Goal: Task Accomplishment & Management: Manage account settings

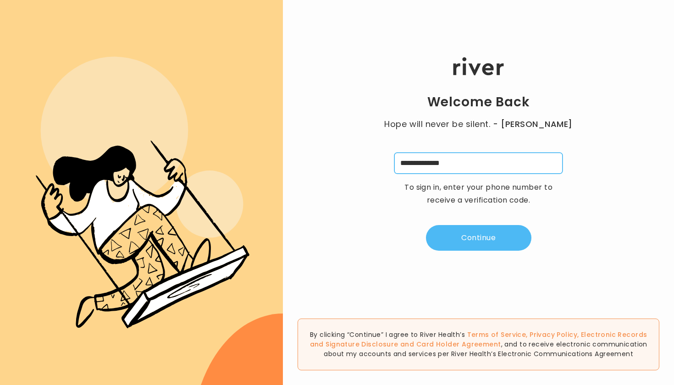
type input "**********"
click at [473, 230] on button "Continue" at bounding box center [479, 238] width 106 height 26
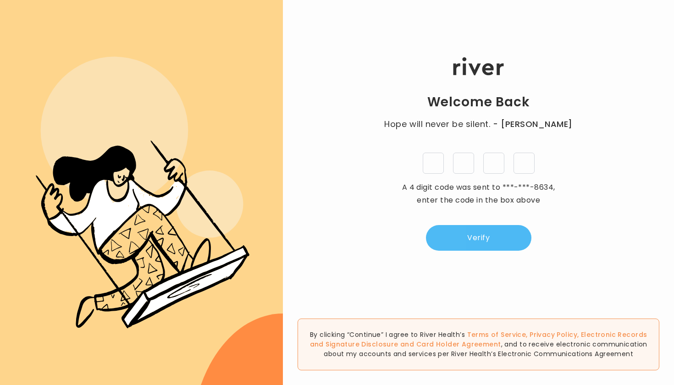
type input "*"
click at [473, 247] on button "Verify" at bounding box center [479, 238] width 106 height 26
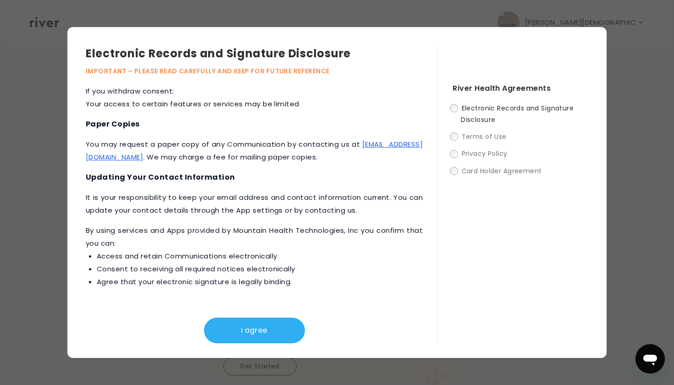
scroll to position [440, 0]
click at [238, 334] on button "I agree" at bounding box center [254, 331] width 101 height 26
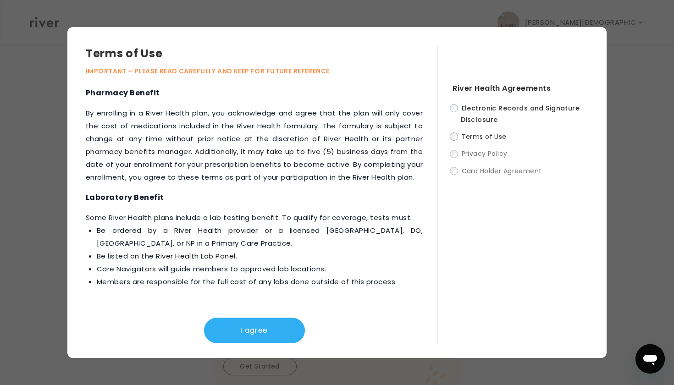
scroll to position [1207, 0]
click at [219, 327] on button "I agree" at bounding box center [254, 331] width 101 height 26
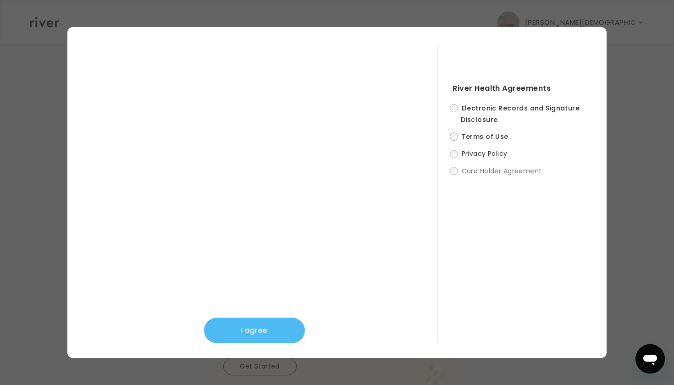
click at [250, 336] on button "I agree" at bounding box center [254, 331] width 101 height 26
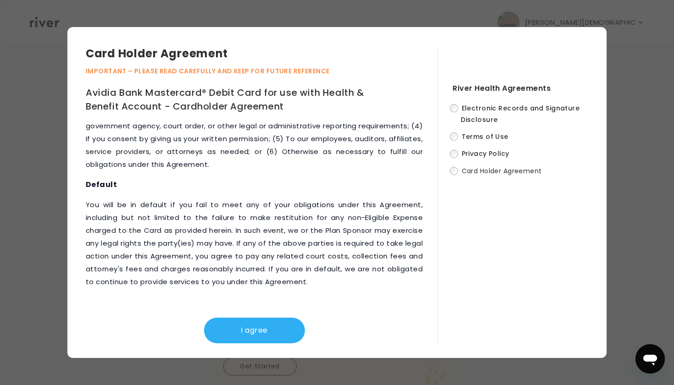
scroll to position [4734, 0]
click at [244, 325] on button "I agree" at bounding box center [254, 331] width 101 height 26
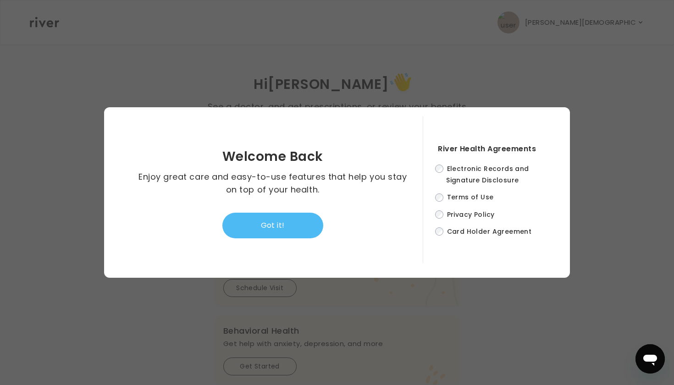
click at [273, 218] on button "Got it!" at bounding box center [273, 226] width 101 height 26
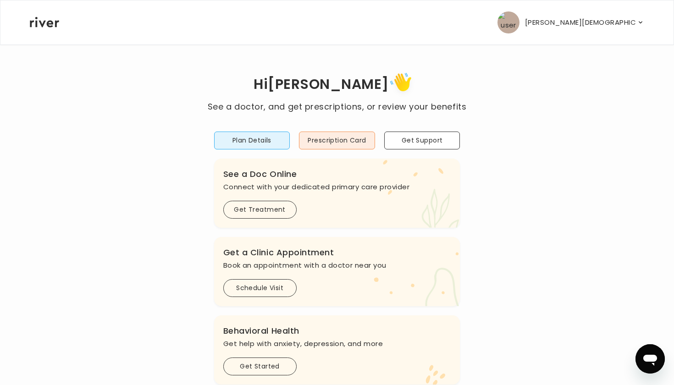
scroll to position [0, 0]
click at [420, 141] on button "Get Support" at bounding box center [422, 141] width 76 height 18
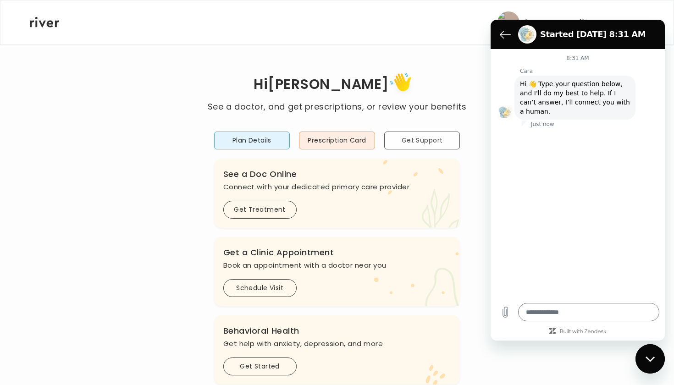
type textarea "*"
click at [501, 36] on icon "Back to the conversation list" at bounding box center [506, 34] width 10 height 7
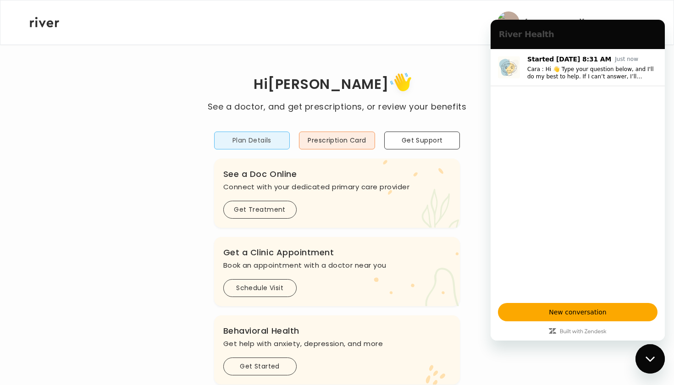
click at [275, 138] on button "Plan Details" at bounding box center [252, 141] width 76 height 18
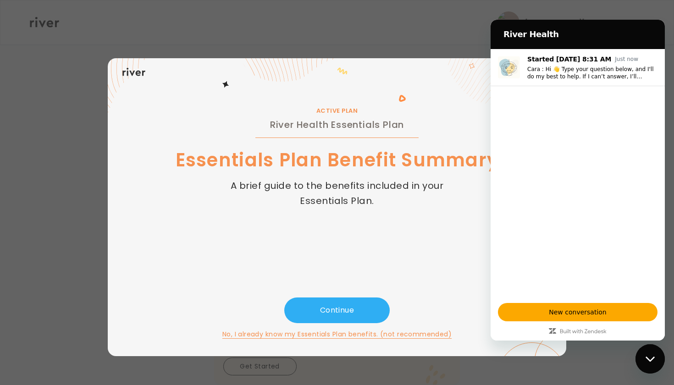
click at [650, 359] on icon "Close messaging window" at bounding box center [651, 359] width 10 height 6
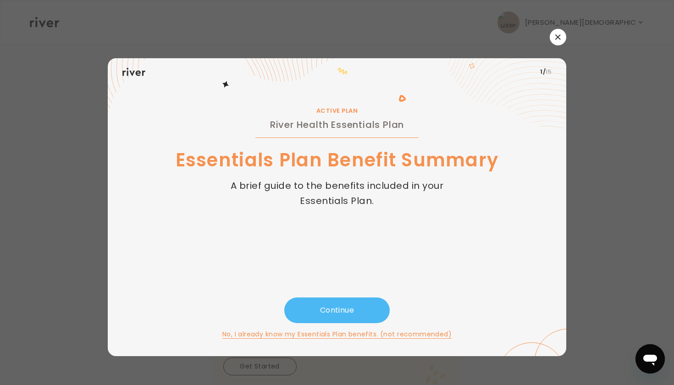
click at [372, 314] on button "Continue" at bounding box center [337, 311] width 106 height 26
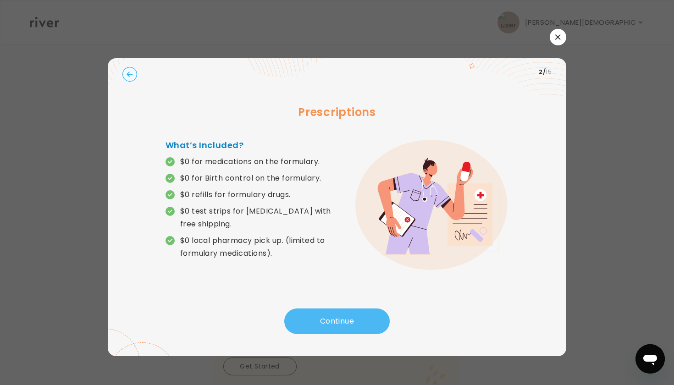
click at [372, 314] on button "Continue" at bounding box center [337, 322] width 106 height 26
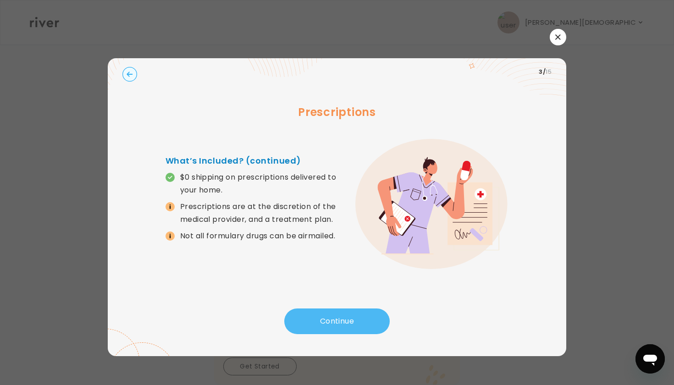
click at [372, 314] on button "Continue" at bounding box center [337, 322] width 106 height 26
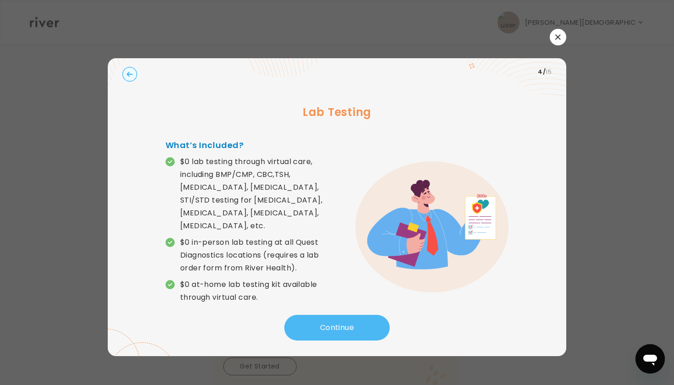
click at [373, 315] on button "Continue" at bounding box center [337, 328] width 106 height 26
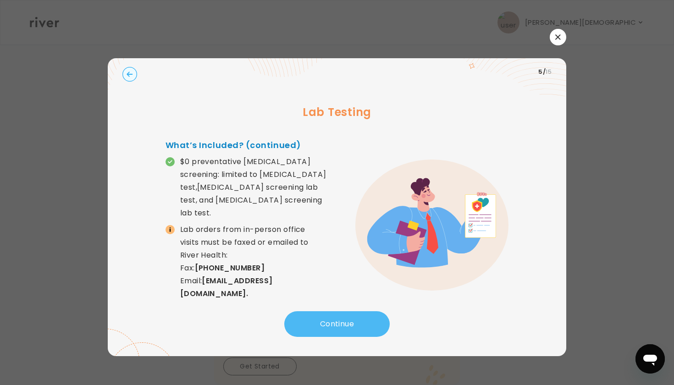
click at [373, 314] on button "Continue" at bounding box center [337, 325] width 106 height 26
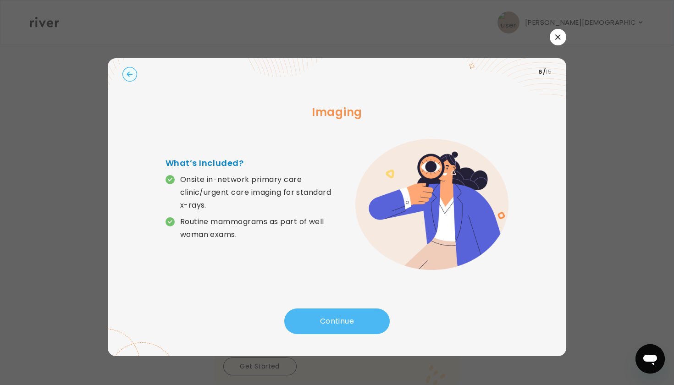
click at [373, 314] on button "Continue" at bounding box center [337, 322] width 106 height 26
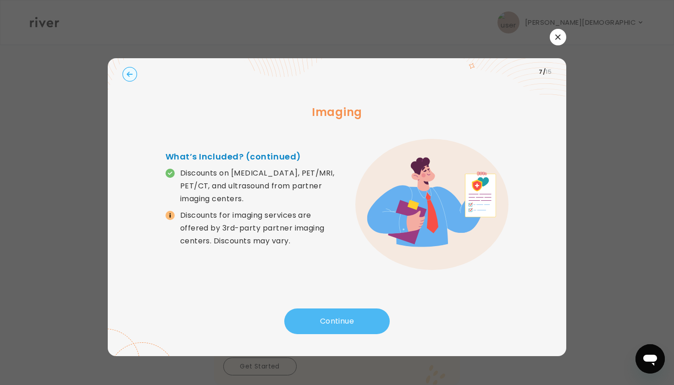
click at [340, 318] on button "Continue" at bounding box center [337, 322] width 106 height 26
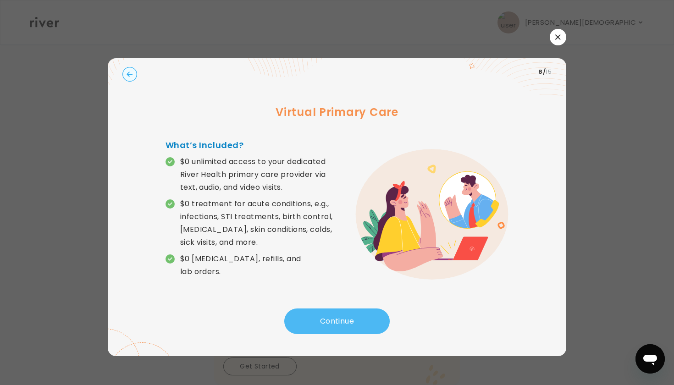
click at [340, 318] on button "Continue" at bounding box center [337, 322] width 106 height 26
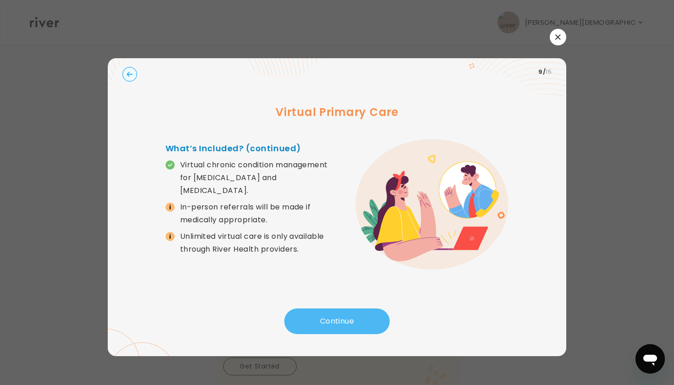
click at [333, 319] on button "Continue" at bounding box center [337, 322] width 106 height 26
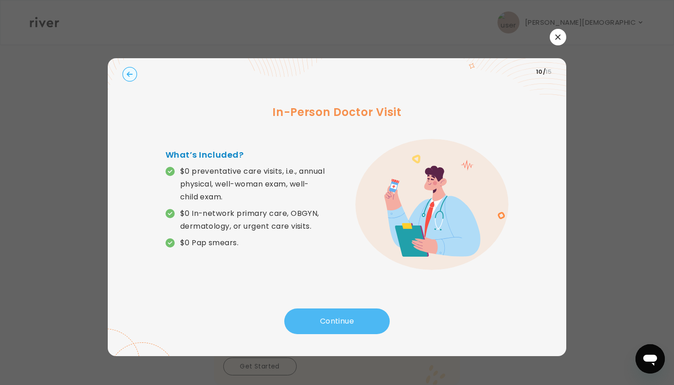
click at [331, 321] on button "Continue" at bounding box center [337, 322] width 106 height 26
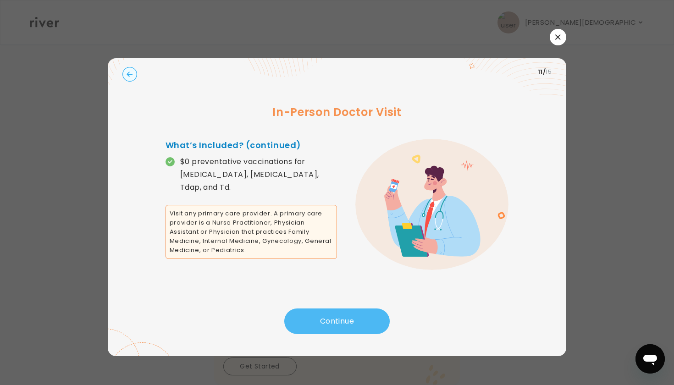
click at [308, 320] on button "Continue" at bounding box center [337, 322] width 106 height 26
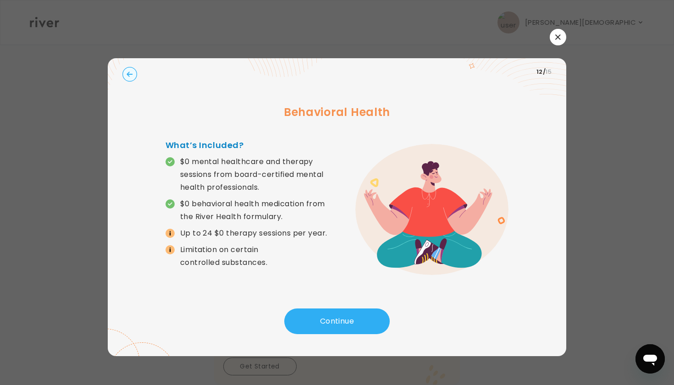
click at [134, 68] on icon "button" at bounding box center [130, 74] width 15 height 15
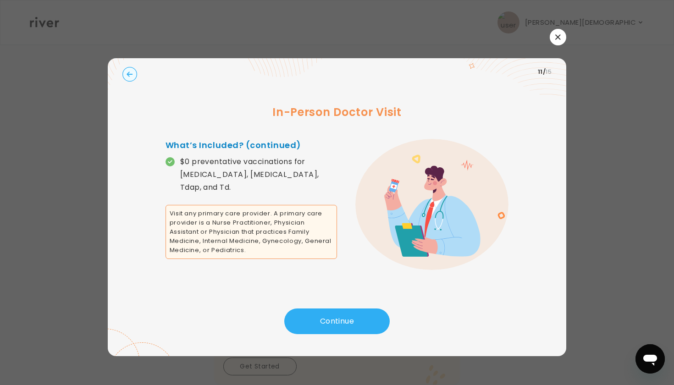
click at [134, 68] on icon "button" at bounding box center [130, 74] width 15 height 15
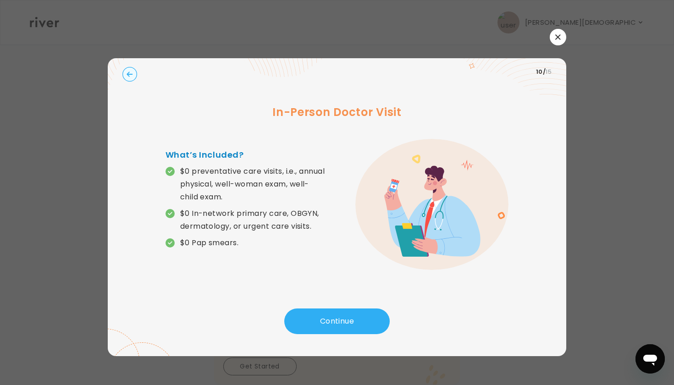
click at [134, 69] on circle "button" at bounding box center [130, 74] width 14 height 14
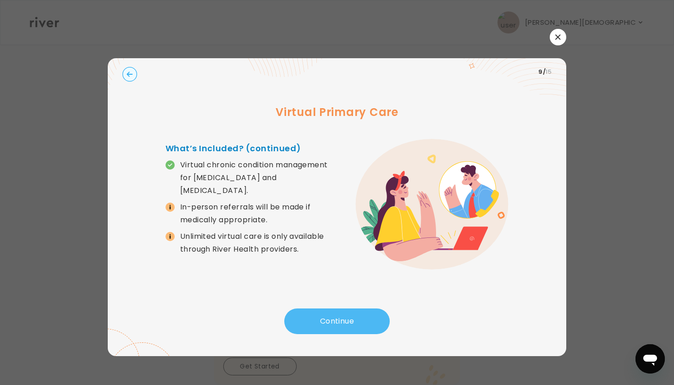
click at [304, 328] on button "Continue" at bounding box center [337, 322] width 106 height 26
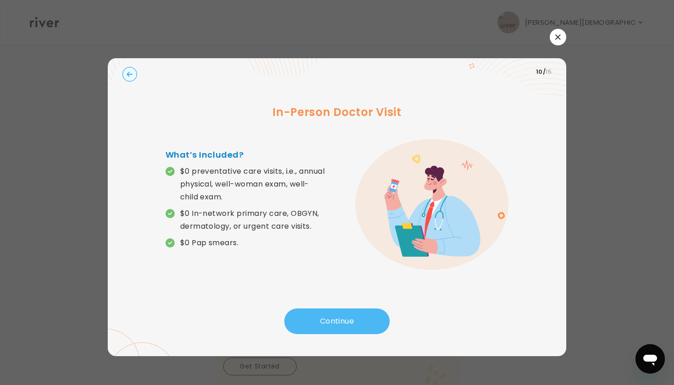
click at [313, 325] on button "Continue" at bounding box center [337, 322] width 106 height 26
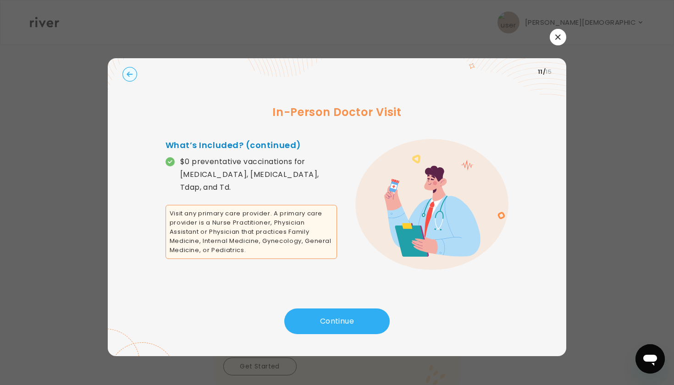
click at [128, 73] on icon "button" at bounding box center [130, 74] width 6 height 5
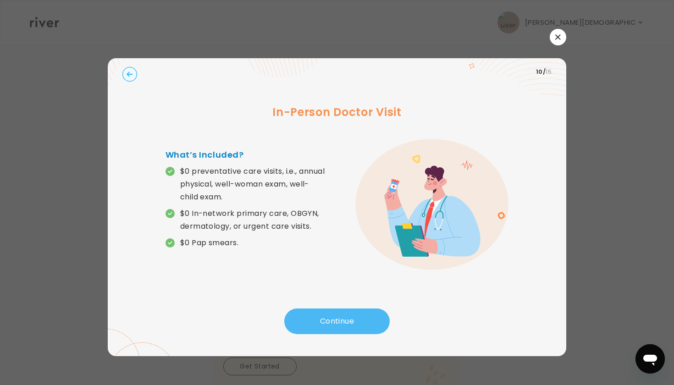
click at [298, 313] on button "Continue" at bounding box center [337, 322] width 106 height 26
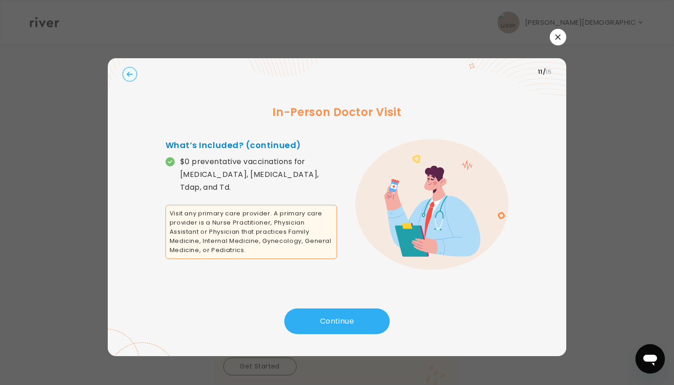
click at [132, 77] on circle "button" at bounding box center [130, 74] width 14 height 14
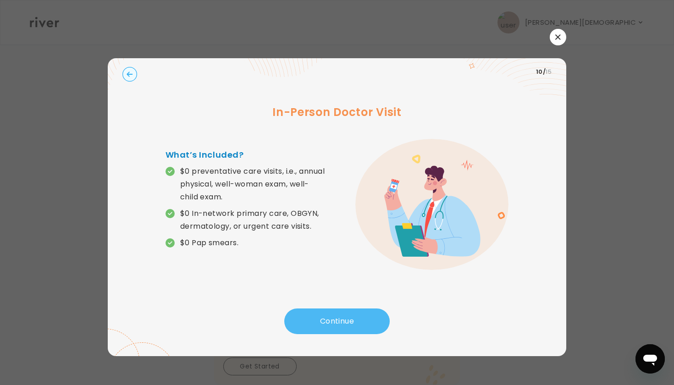
click at [312, 320] on button "Continue" at bounding box center [337, 322] width 106 height 26
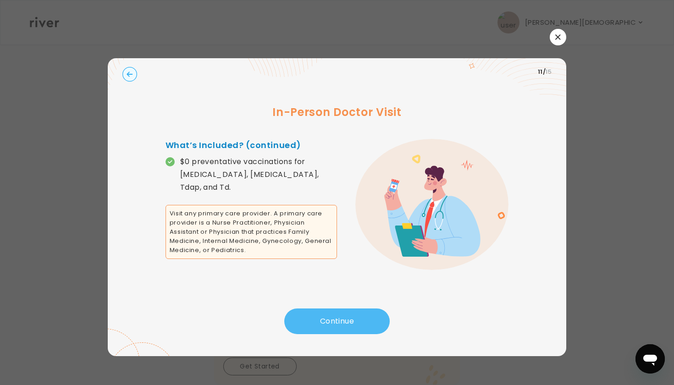
click at [312, 320] on button "Continue" at bounding box center [337, 322] width 106 height 26
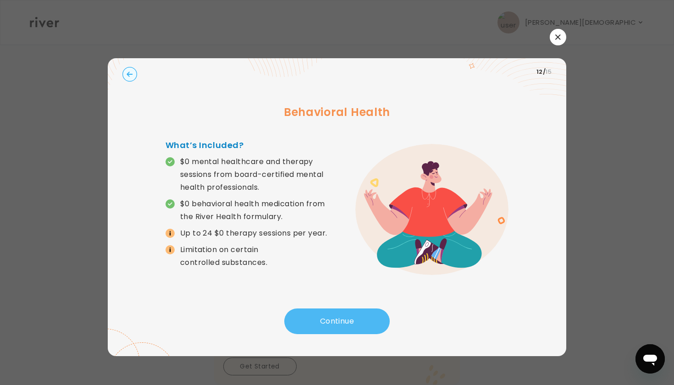
click at [312, 320] on button "Continue" at bounding box center [337, 322] width 106 height 26
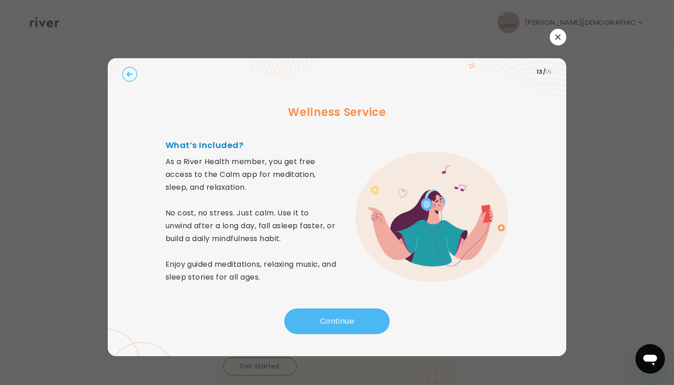
click at [313, 309] on button "Continue" at bounding box center [337, 322] width 106 height 26
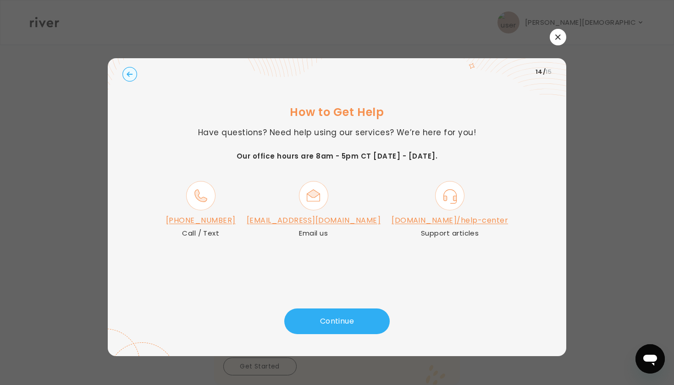
click at [311, 221] on link "[EMAIL_ADDRESS][DOMAIN_NAME]" at bounding box center [314, 220] width 134 height 11
click at [551, 39] on button "button" at bounding box center [558, 37] width 17 height 17
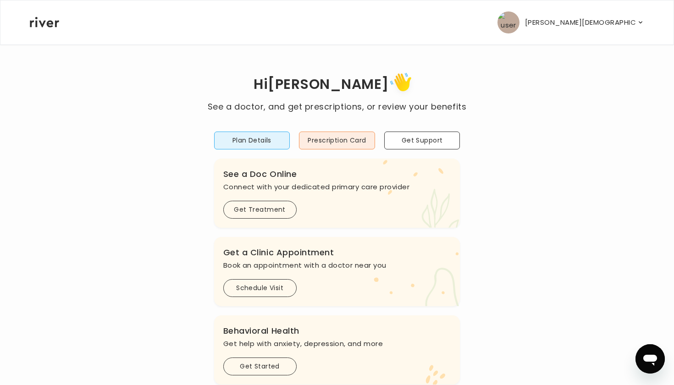
click at [632, 22] on p "[PERSON_NAME][DEMOGRAPHIC_DATA]" at bounding box center [581, 22] width 112 height 13
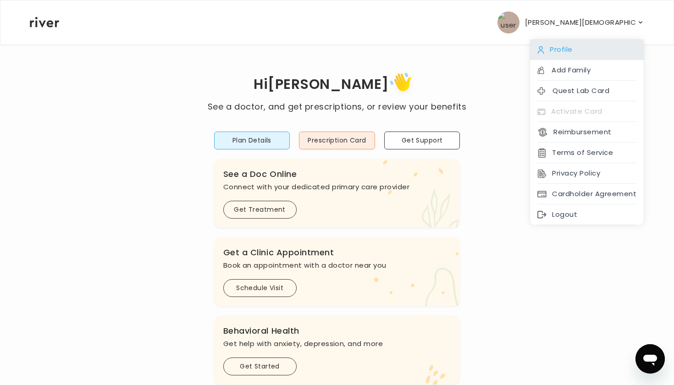
click at [574, 50] on div "Profile" at bounding box center [587, 49] width 114 height 21
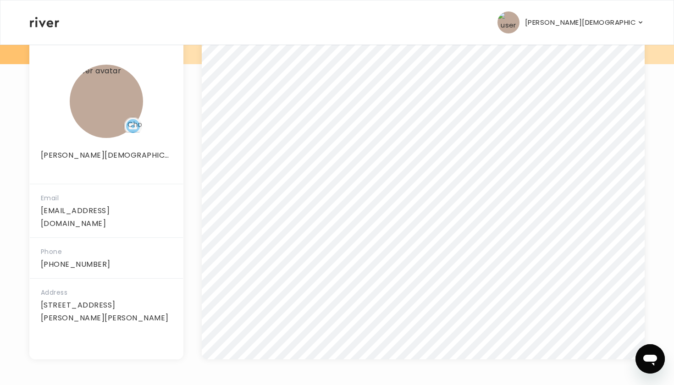
scroll to position [140, 0]
click at [613, 26] on p "[PERSON_NAME][DEMOGRAPHIC_DATA]" at bounding box center [581, 22] width 112 height 13
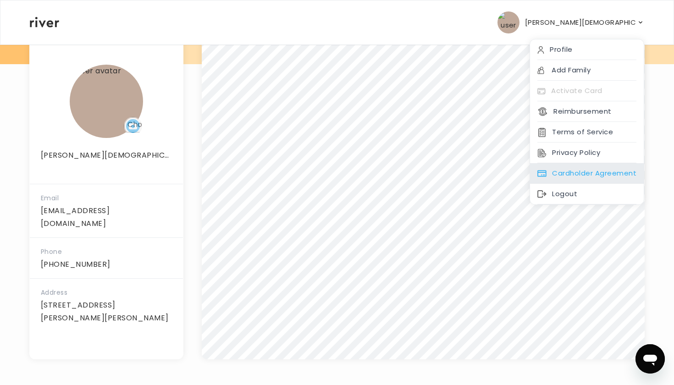
click at [571, 170] on div "Cardholder Agreement" at bounding box center [587, 173] width 114 height 21
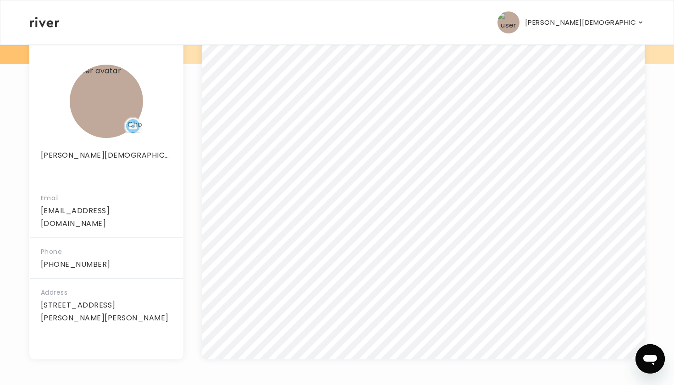
click at [630, 24] on p "[PERSON_NAME][DEMOGRAPHIC_DATA]" at bounding box center [581, 22] width 112 height 13
click at [431, 1] on div "[PERSON_NAME][DEMOGRAPHIC_DATA] Profile Add Family Activate Card Reimbursement …" at bounding box center [337, 22] width 615 height 44
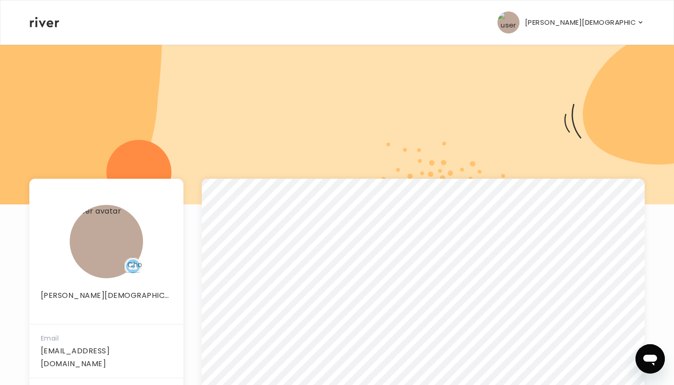
scroll to position [0, 0]
click at [42, 24] on icon at bounding box center [44, 22] width 29 height 11
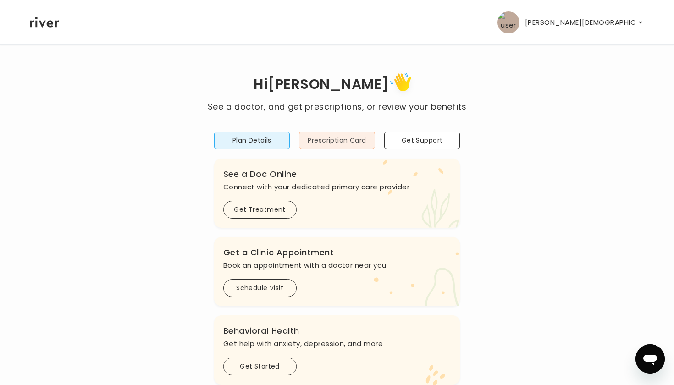
click at [340, 143] on button "Prescription Card" at bounding box center [337, 141] width 76 height 18
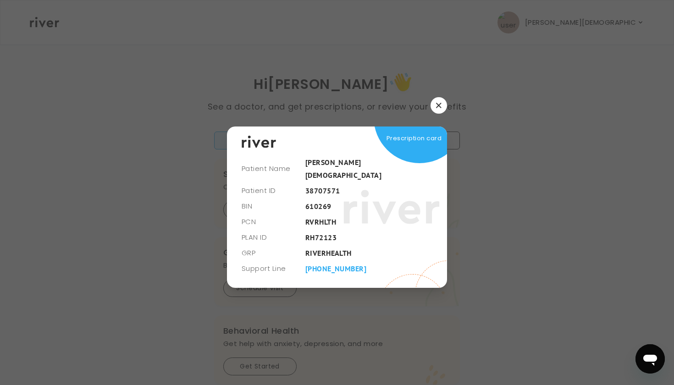
click at [440, 108] on icon "button" at bounding box center [438, 105] width 5 height 5
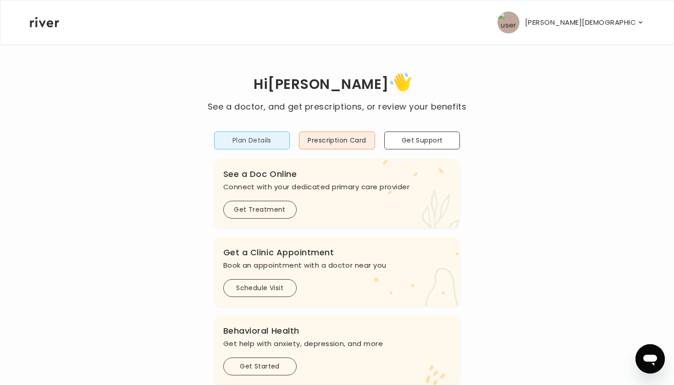
click at [267, 138] on button "Plan Details" at bounding box center [252, 141] width 76 height 18
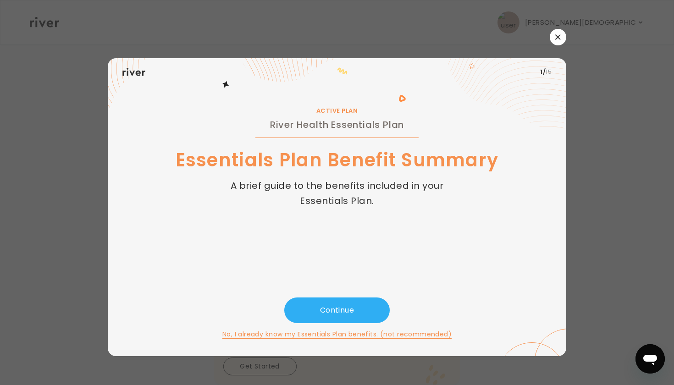
click at [561, 38] on button "button" at bounding box center [558, 37] width 17 height 17
